Goal: Find specific page/section: Find specific page/section

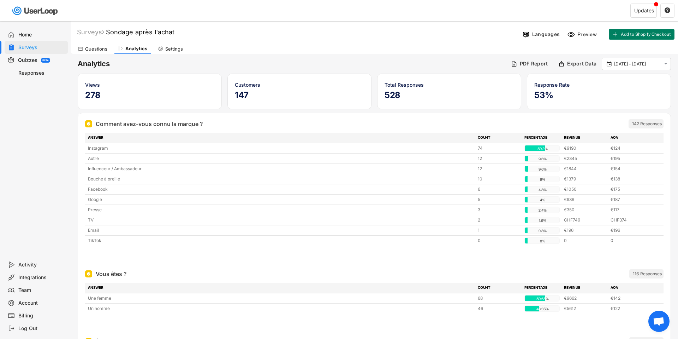
click at [16, 106] on div "Home Surveys Quizzes BETA Responses" at bounding box center [35, 139] width 71 height 237
click at [87, 84] on div "Views" at bounding box center [149, 84] width 129 height 7
click at [55, 95] on div "Home Surveys Quizzes BETA Responses" at bounding box center [35, 139] width 71 height 237
click at [241, 65] on h6 "Analytics" at bounding box center [292, 64] width 428 height 10
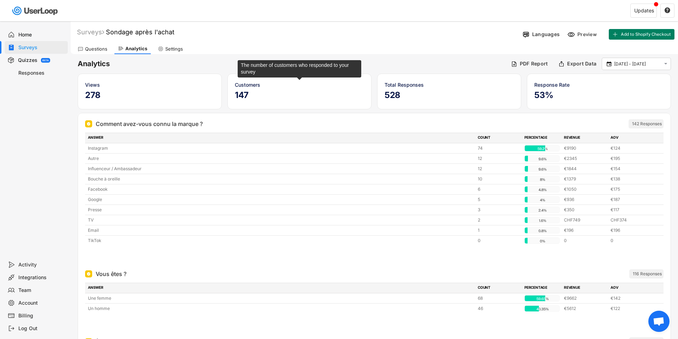
click at [251, 83] on div "Customers" at bounding box center [299, 84] width 129 height 7
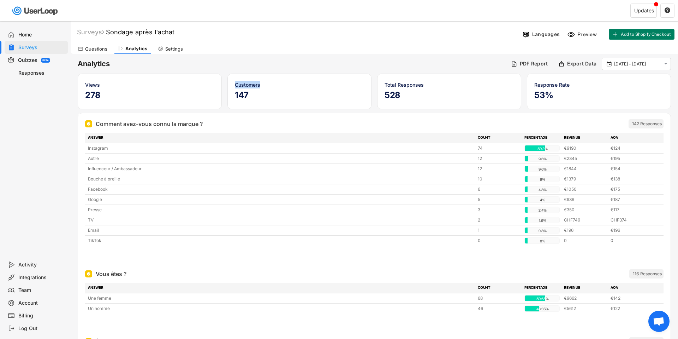
click at [251, 83] on div "Customers" at bounding box center [299, 84] width 129 height 7
click at [293, 67] on h6 "Analytics" at bounding box center [292, 64] width 428 height 10
